Goal: Task Accomplishment & Management: Use online tool/utility

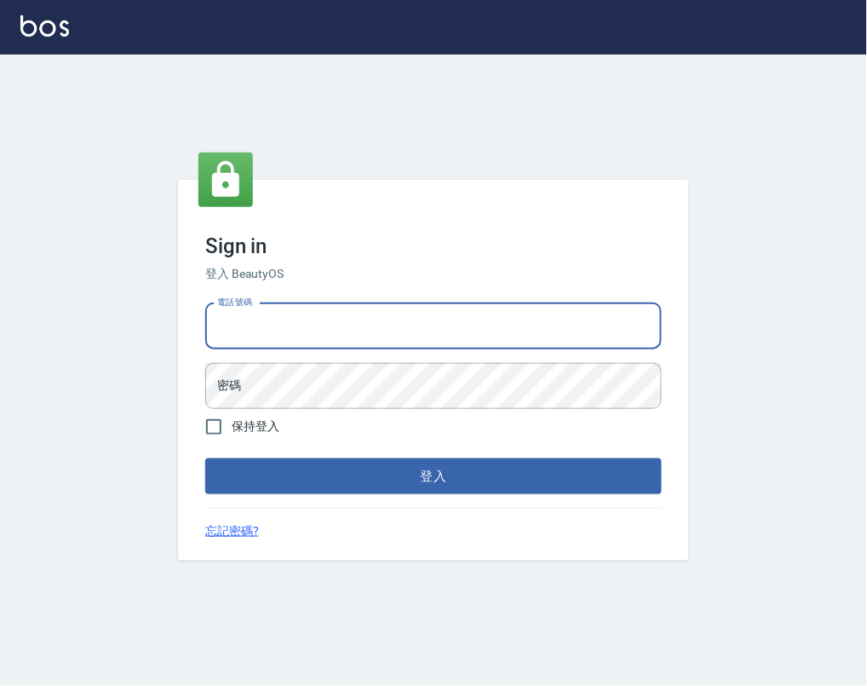
click at [444, 336] on input "電話號碼" at bounding box center [433, 326] width 457 height 46
type input "4265909"
click at [205, 458] on button "登入" at bounding box center [433, 476] width 457 height 36
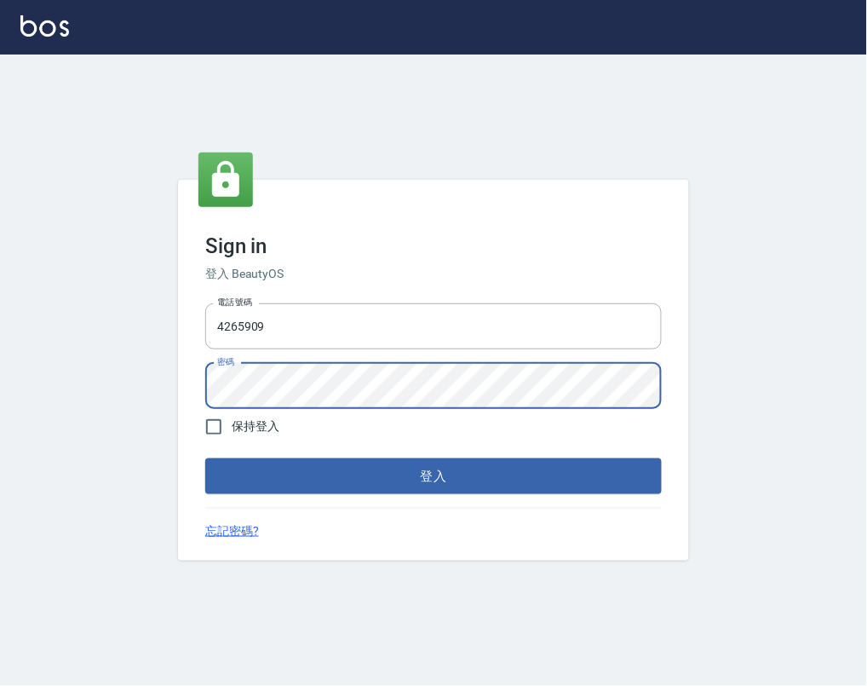
click at [205, 458] on button "登入" at bounding box center [433, 476] width 457 height 36
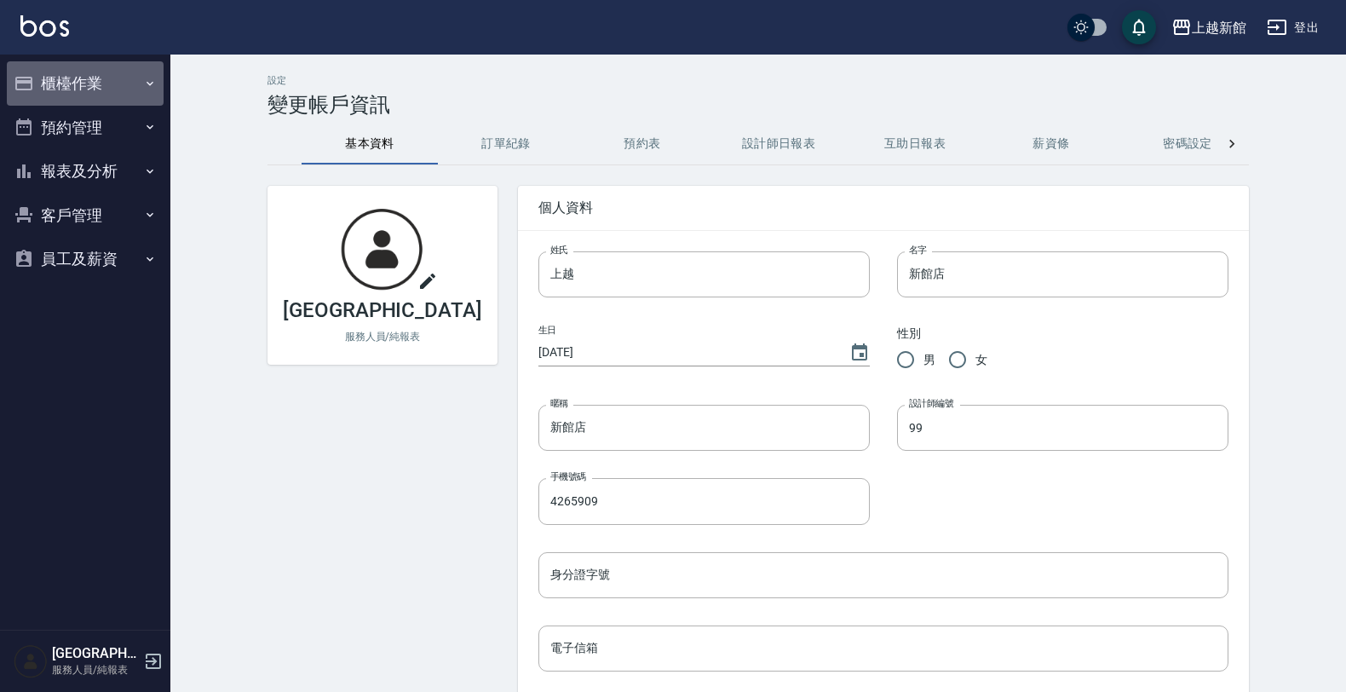
click at [23, 79] on icon "button" at bounding box center [23, 84] width 17 height 14
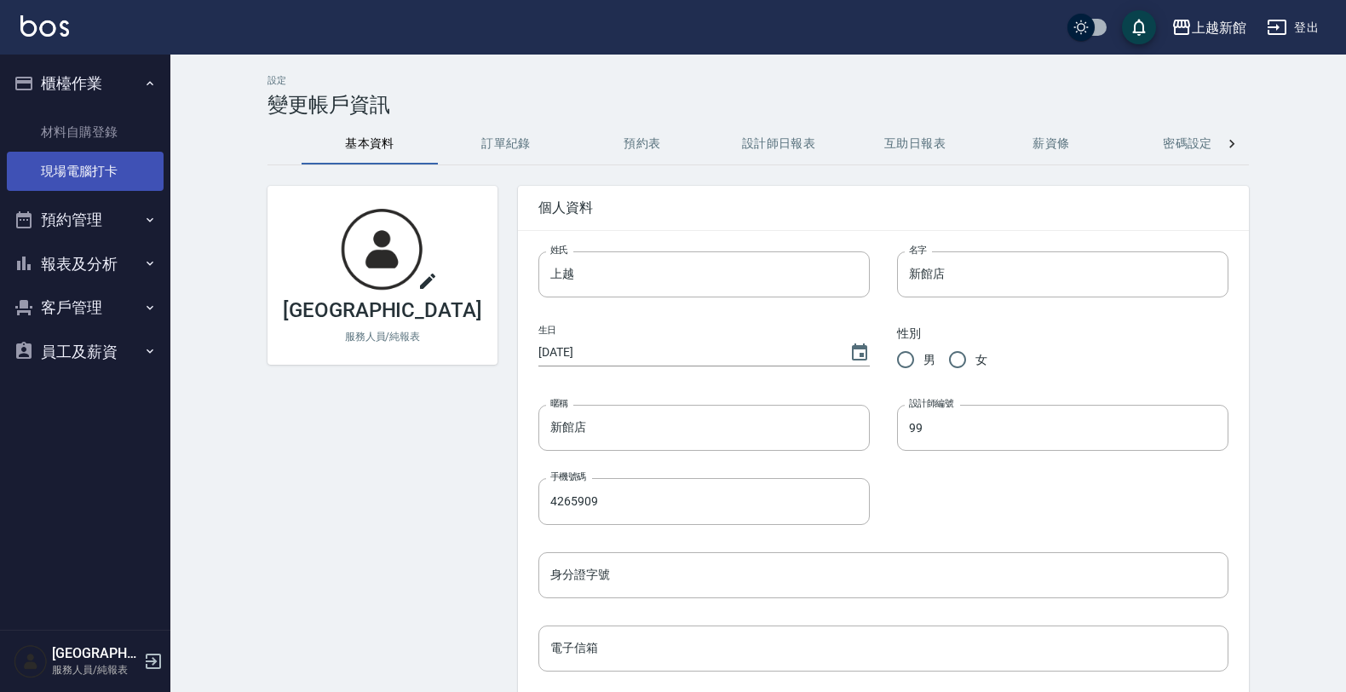
click at [81, 181] on link "現場電腦打卡" at bounding box center [85, 171] width 157 height 39
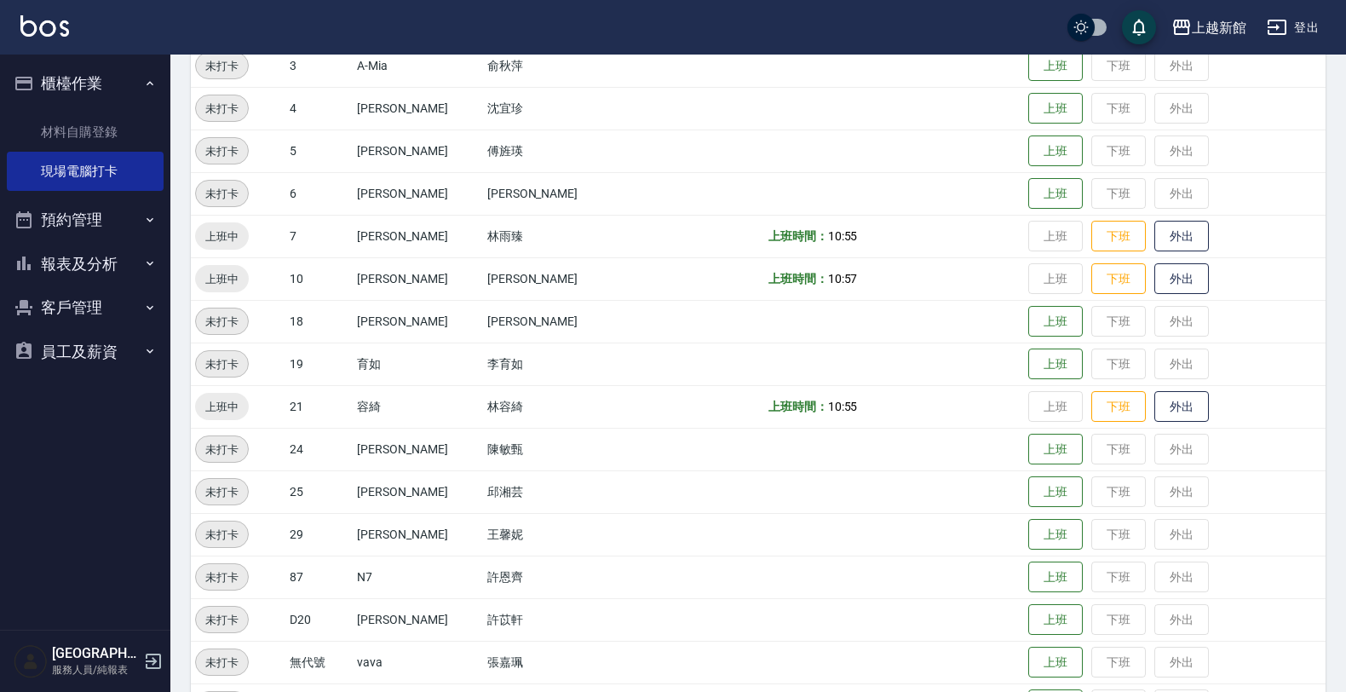
scroll to position [319, 0]
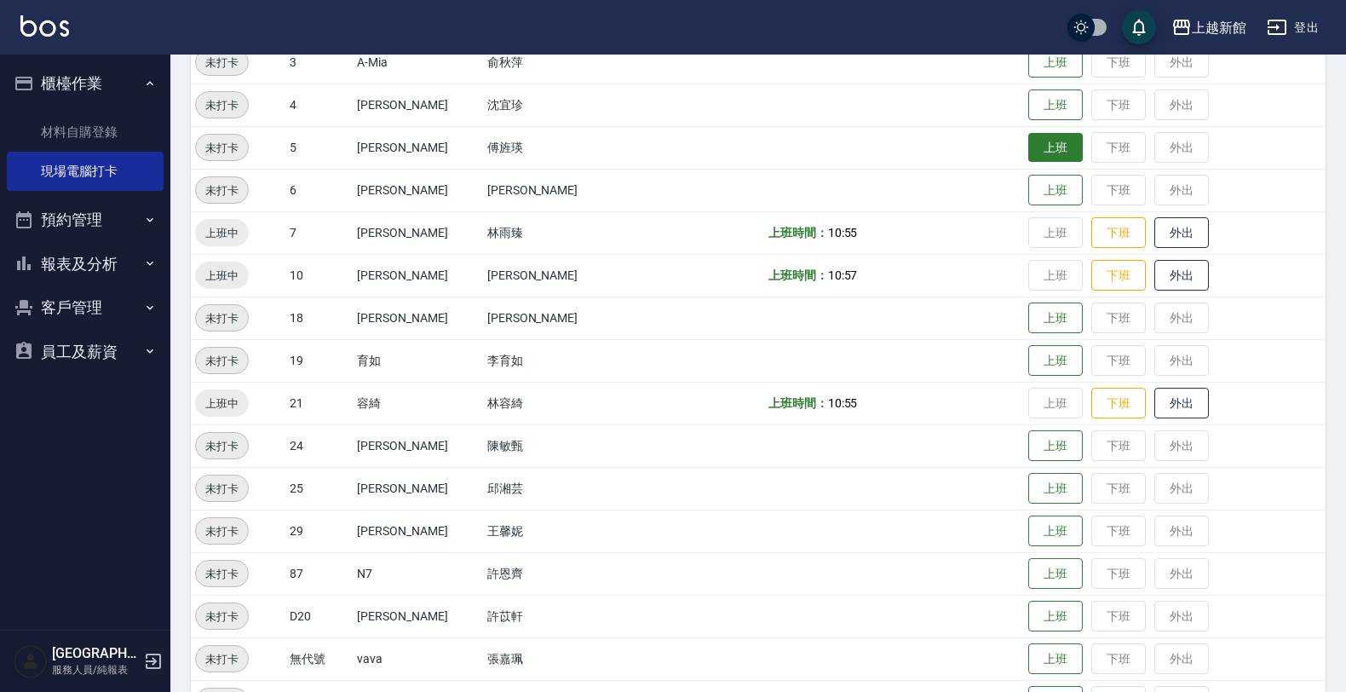
drag, startPoint x: 1036, startPoint y: 129, endPoint x: 1037, endPoint y: 145, distance: 16.2
click at [866, 145] on td "上班 下班 外出" at bounding box center [1175, 147] width 302 height 43
click at [866, 145] on button "上班" at bounding box center [1055, 148] width 55 height 30
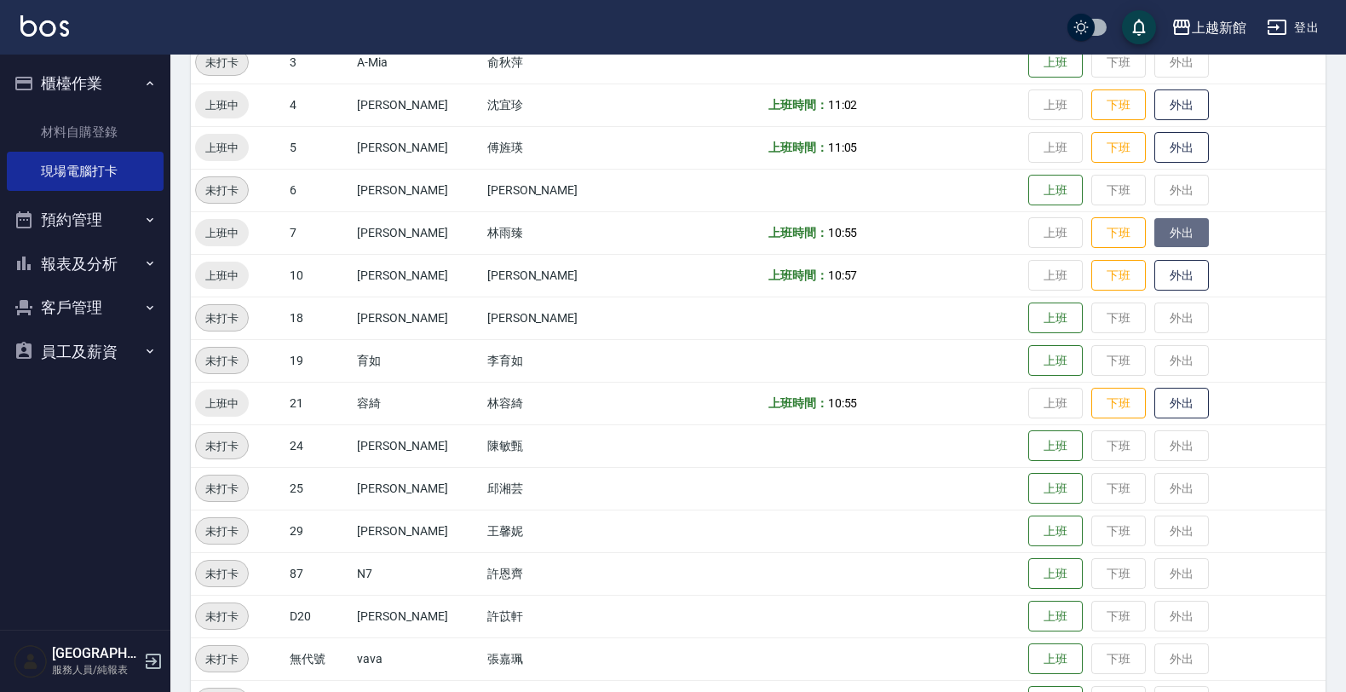
click at [866, 231] on button "外出" at bounding box center [1181, 233] width 55 height 30
click at [866, 141] on button "外出" at bounding box center [1181, 148] width 55 height 30
click at [866, 151] on button "歸來" at bounding box center [1181, 148] width 55 height 30
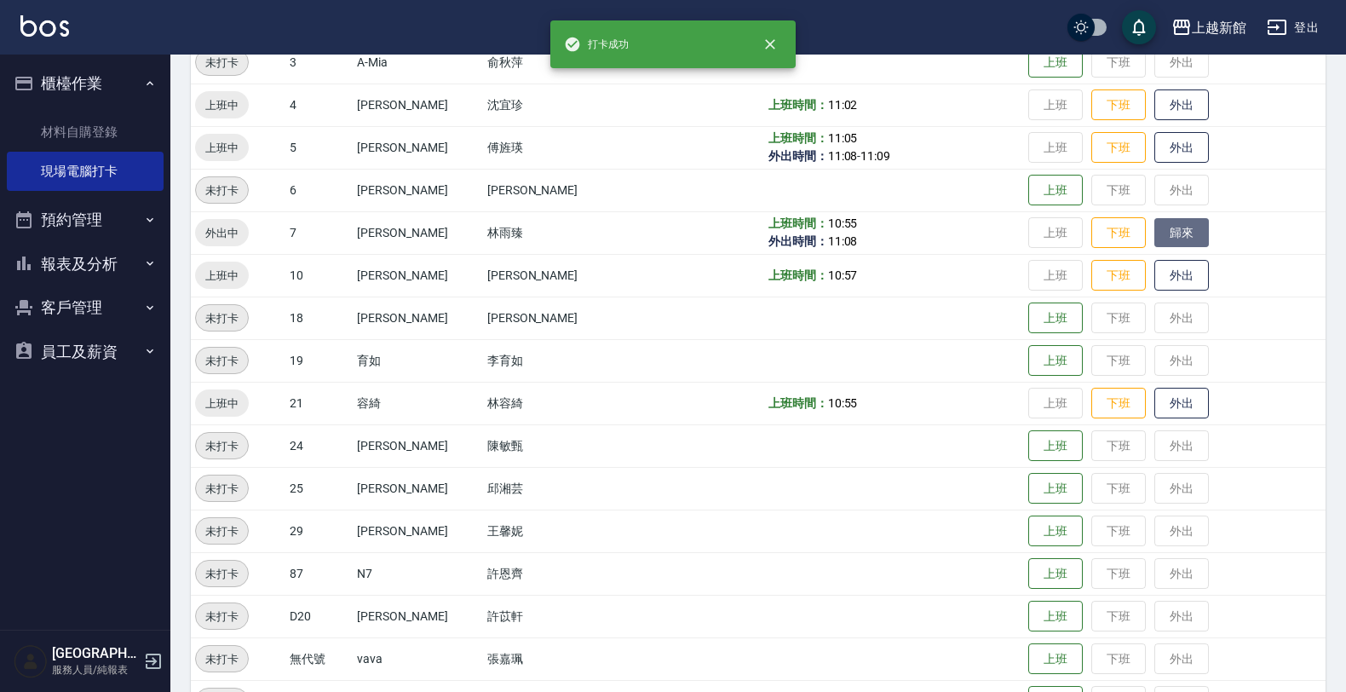
click at [866, 227] on button "歸來" at bounding box center [1181, 233] width 55 height 30
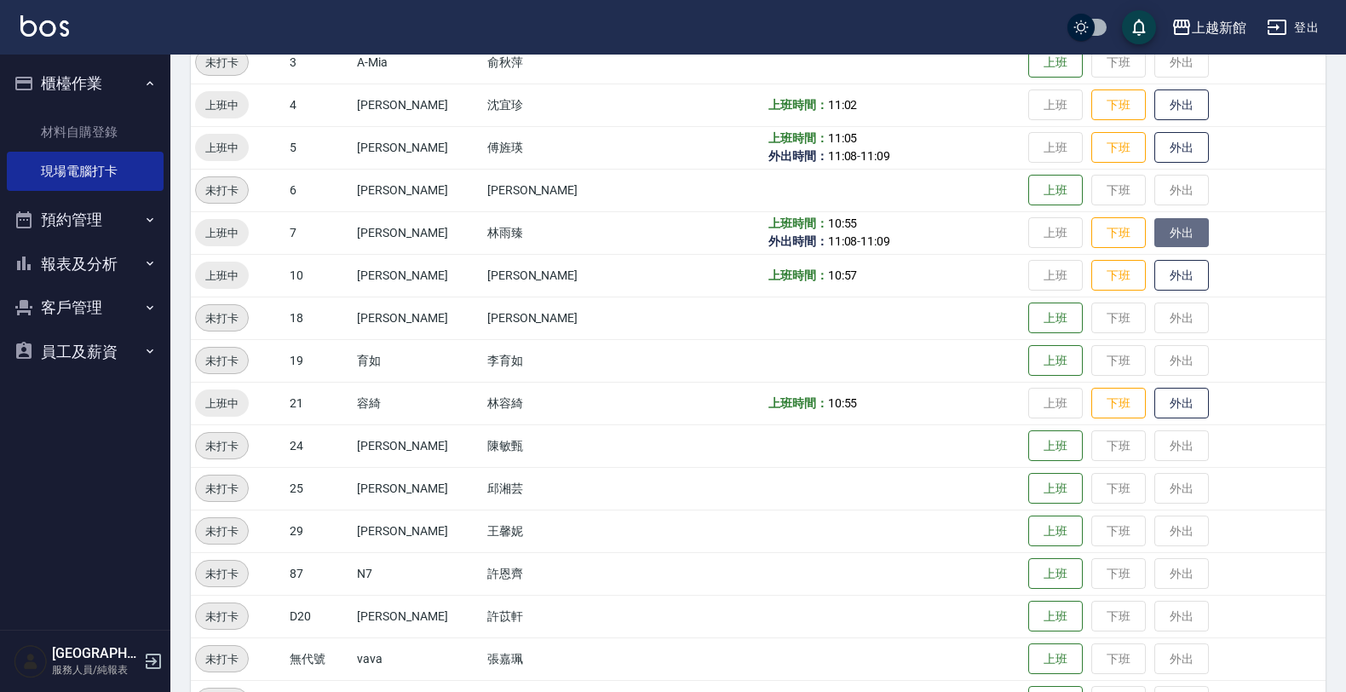
click at [866, 232] on button "外出" at bounding box center [1181, 233] width 55 height 30
click at [866, 147] on button "外出" at bounding box center [1181, 148] width 55 height 30
click at [866, 228] on button "歸來" at bounding box center [1181, 233] width 55 height 30
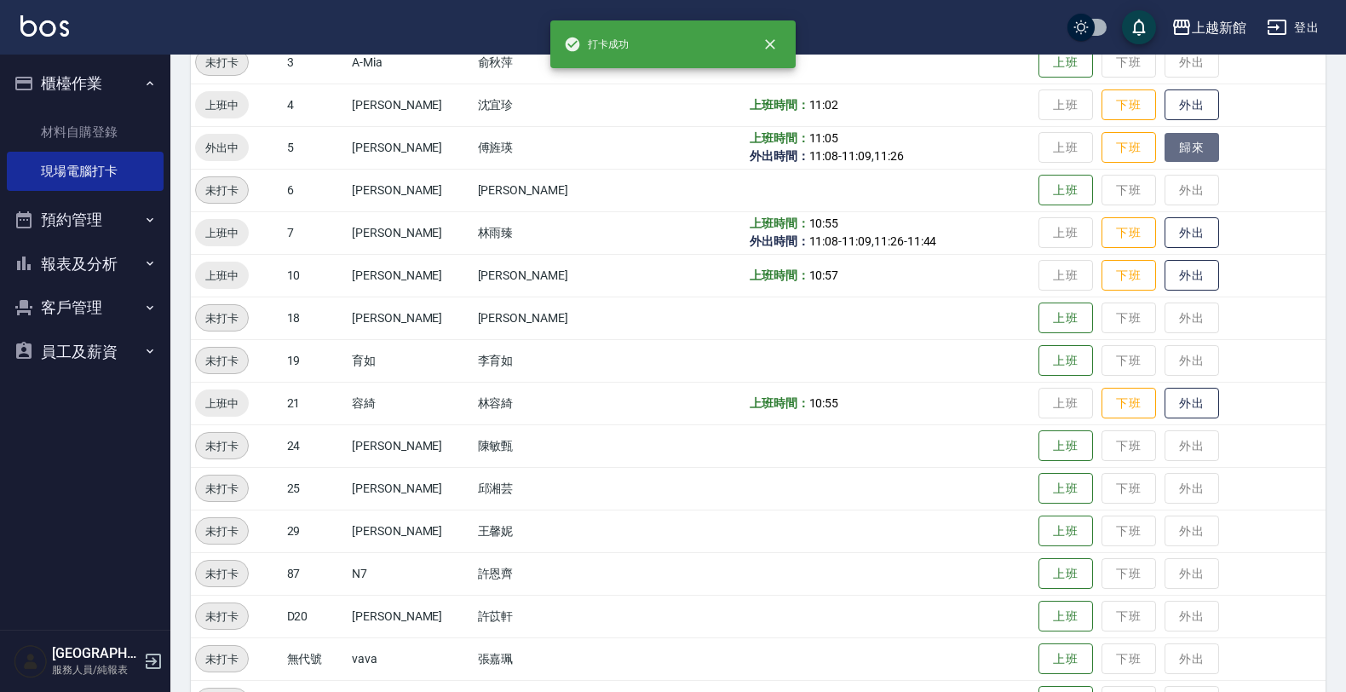
click at [866, 142] on button "歸來" at bounding box center [1191, 148] width 55 height 30
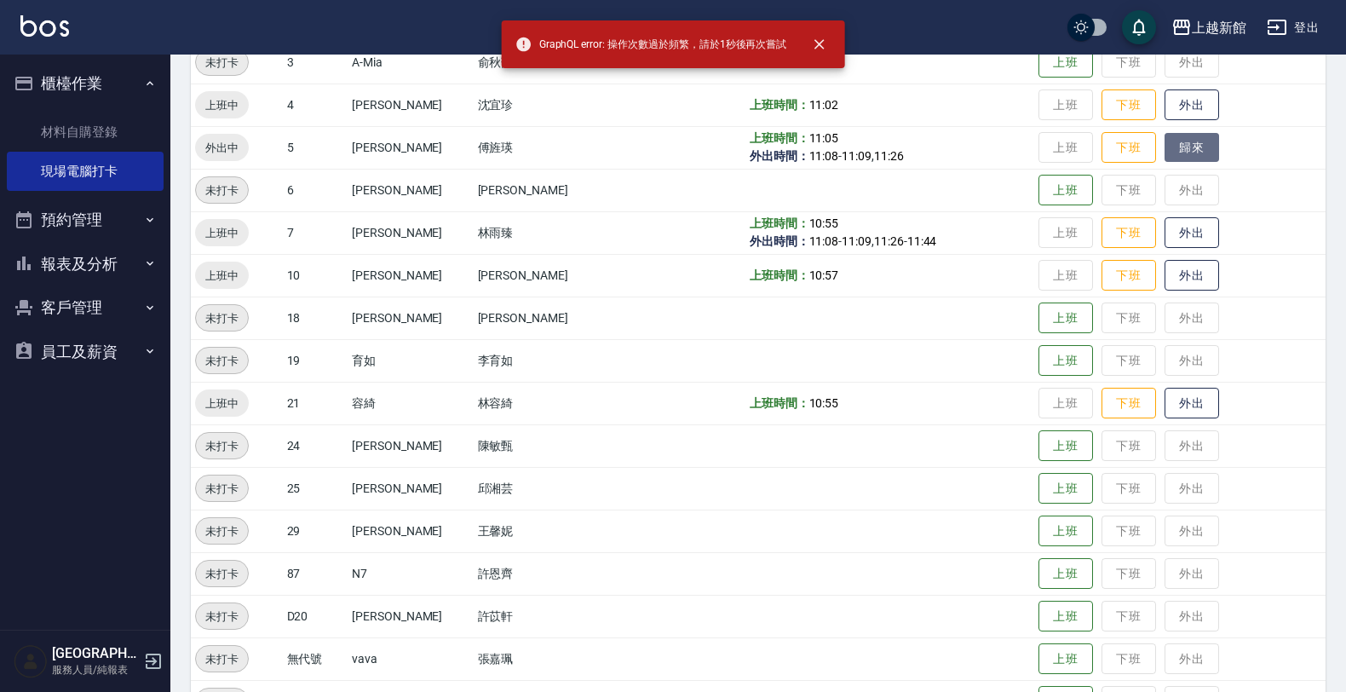
click at [866, 141] on button "歸來" at bounding box center [1191, 148] width 55 height 30
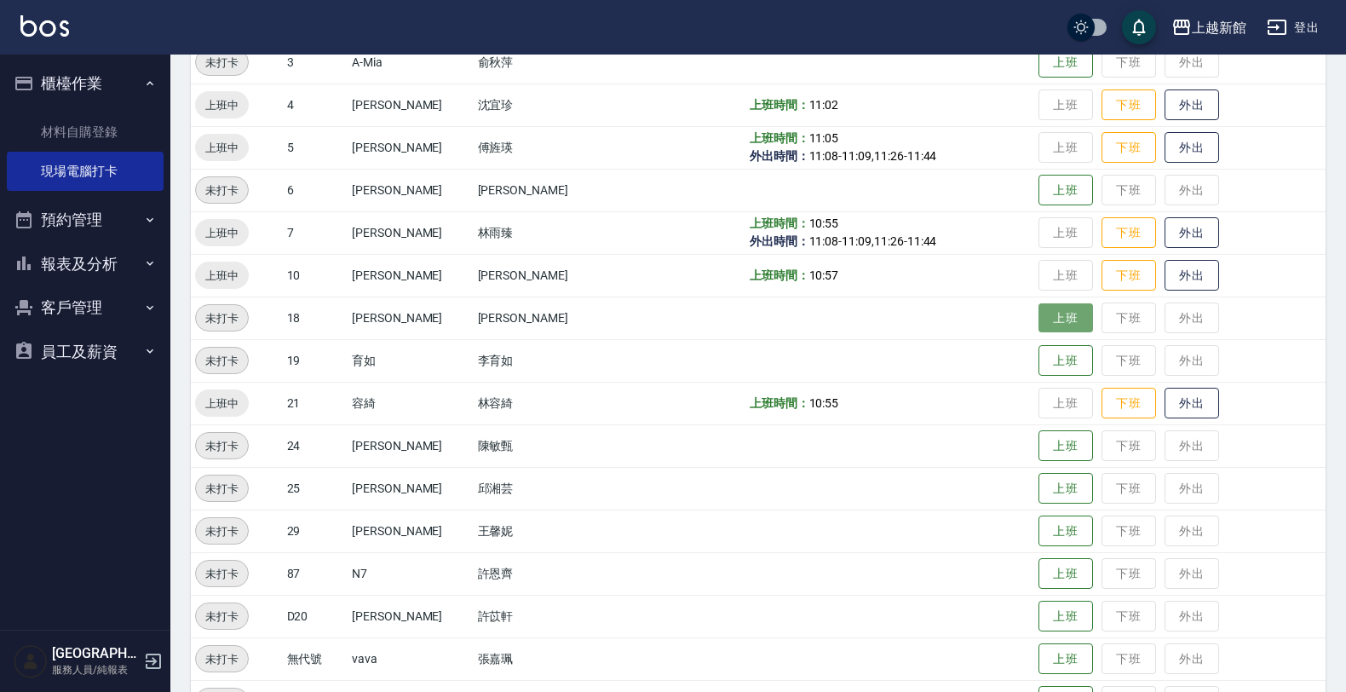
click at [866, 325] on button "上班" at bounding box center [1065, 318] width 55 height 30
click at [866, 105] on button "外出" at bounding box center [1191, 105] width 55 height 30
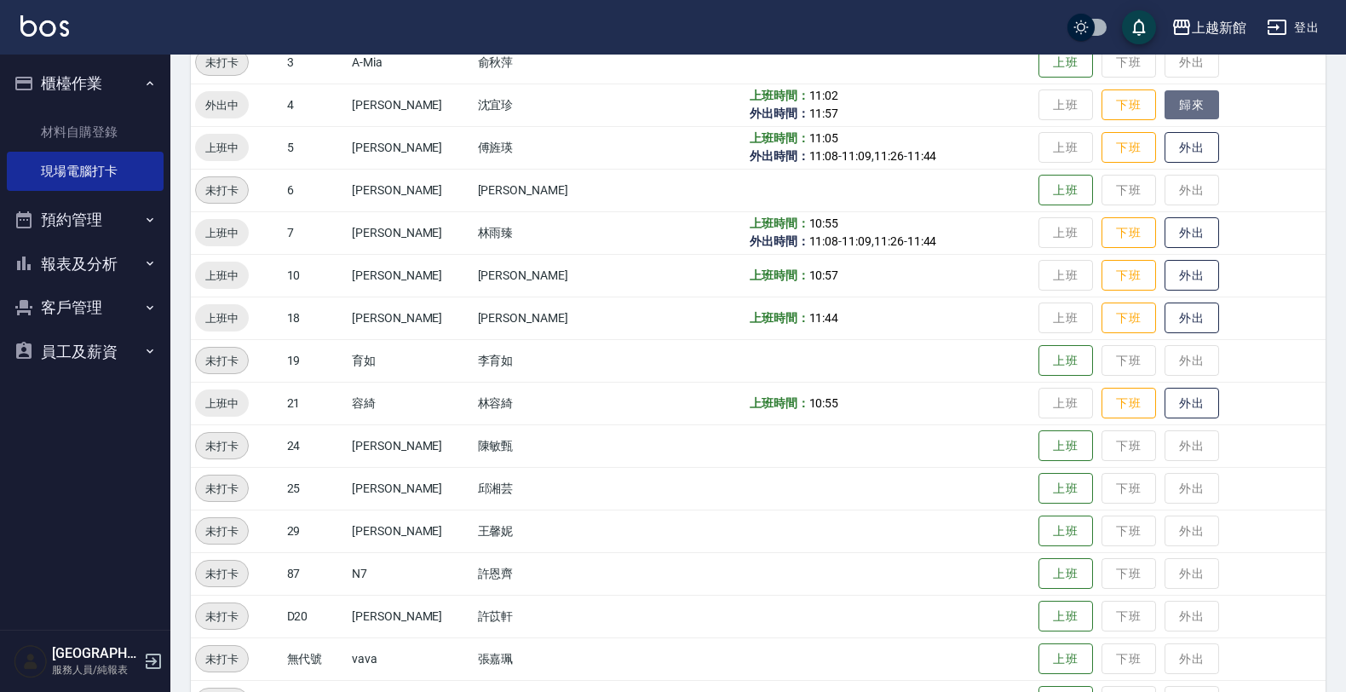
click at [866, 111] on button "歸來" at bounding box center [1191, 105] width 55 height 30
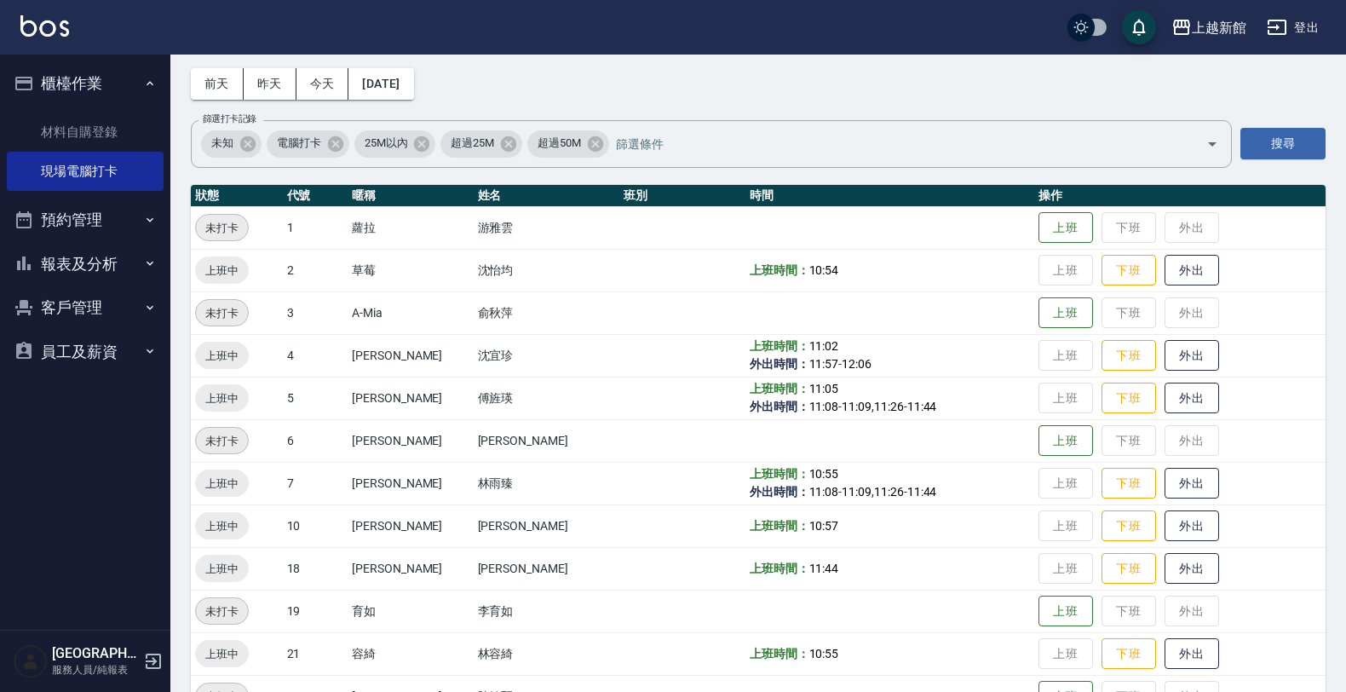
scroll to position [106, 0]
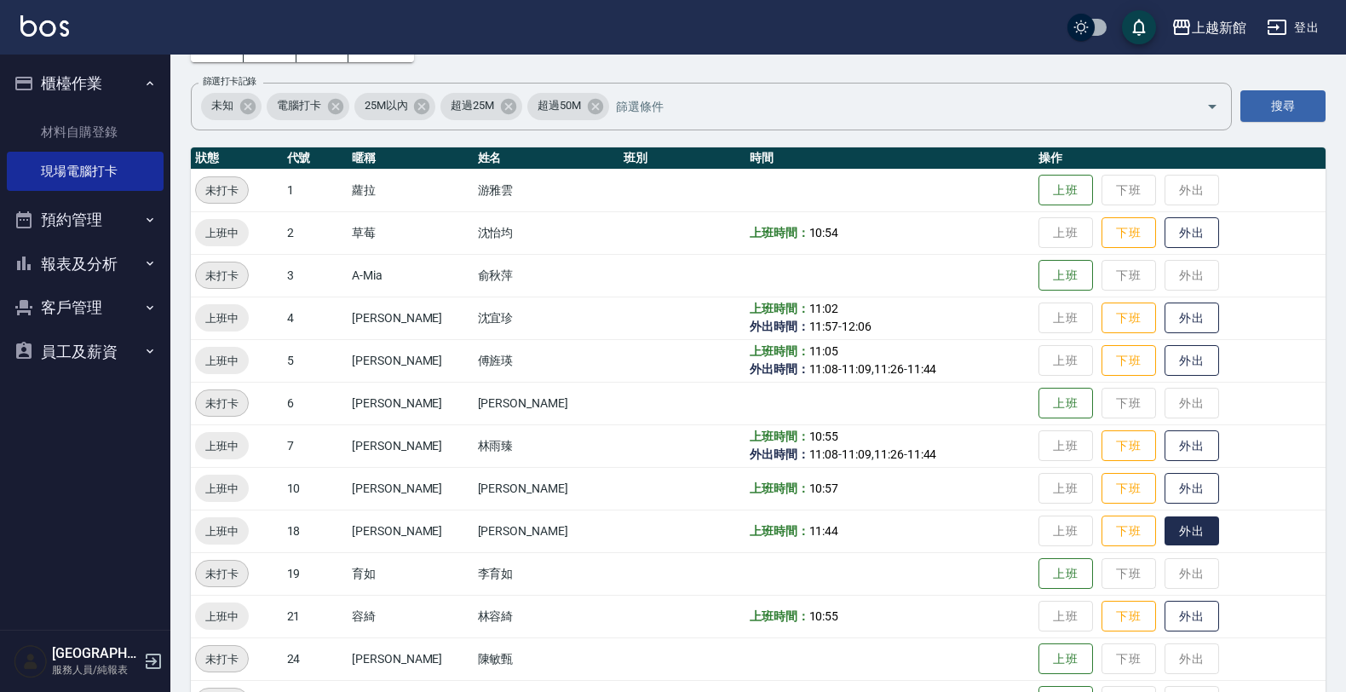
click at [866, 525] on button "外出" at bounding box center [1191, 531] width 55 height 30
click at [866, 526] on button "歸來" at bounding box center [1191, 531] width 55 height 30
